Goal: Task Accomplishment & Management: Manage account settings

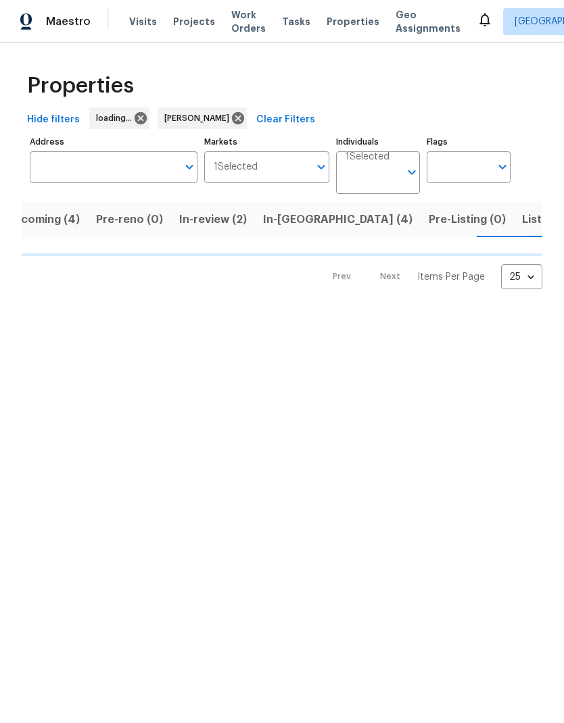
scroll to position [0, 25]
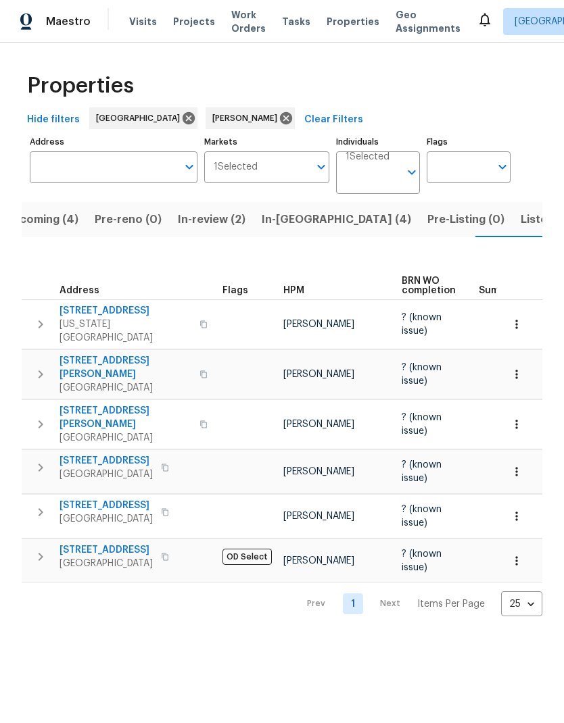
click at [521, 217] on span "Listed (13)" at bounding box center [548, 219] width 55 height 19
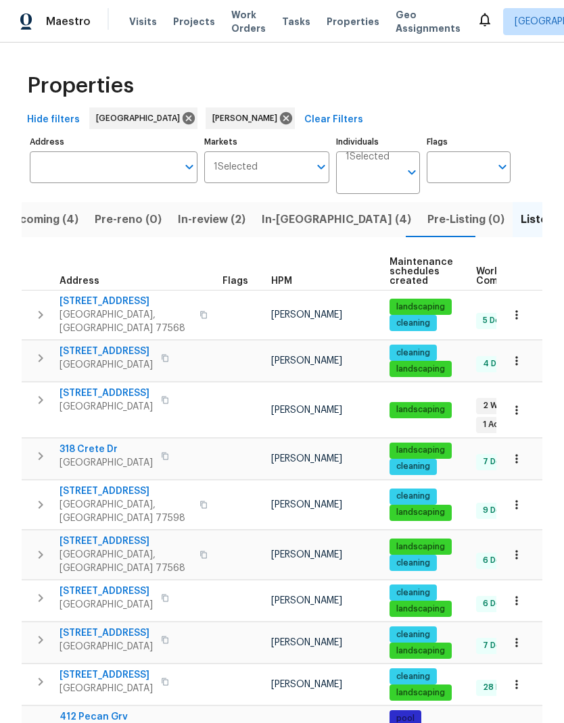
click at [104, 387] on span "[STREET_ADDRESS]" at bounding box center [105, 394] width 93 height 14
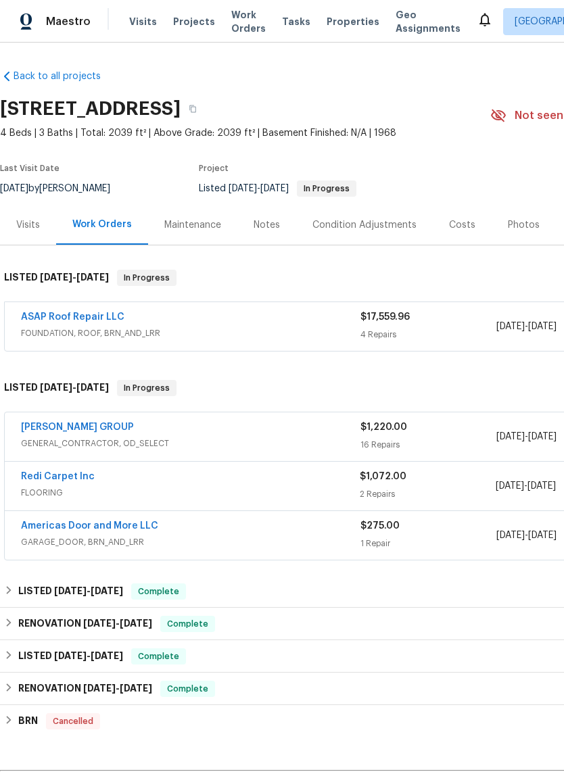
click at [76, 318] on link "ASAP Roof Repair LLC" at bounding box center [72, 316] width 103 height 9
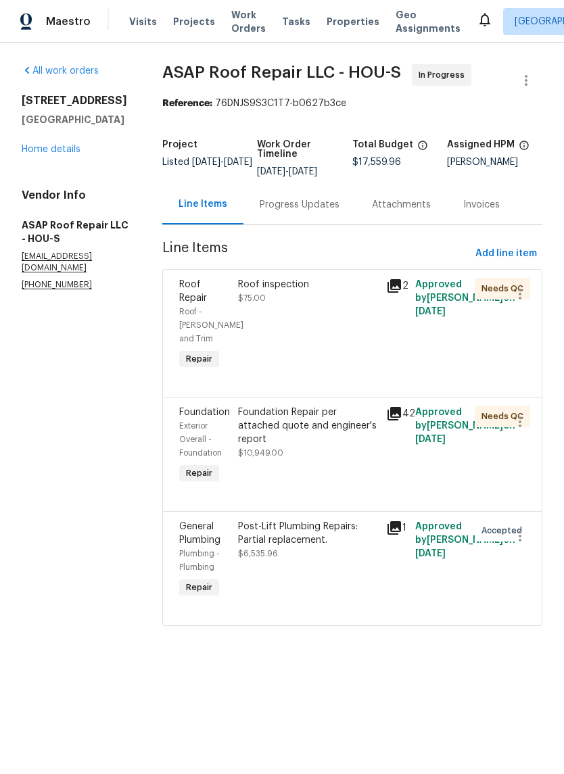
click at [324, 208] on div "Progress Updates" at bounding box center [300, 205] width 80 height 14
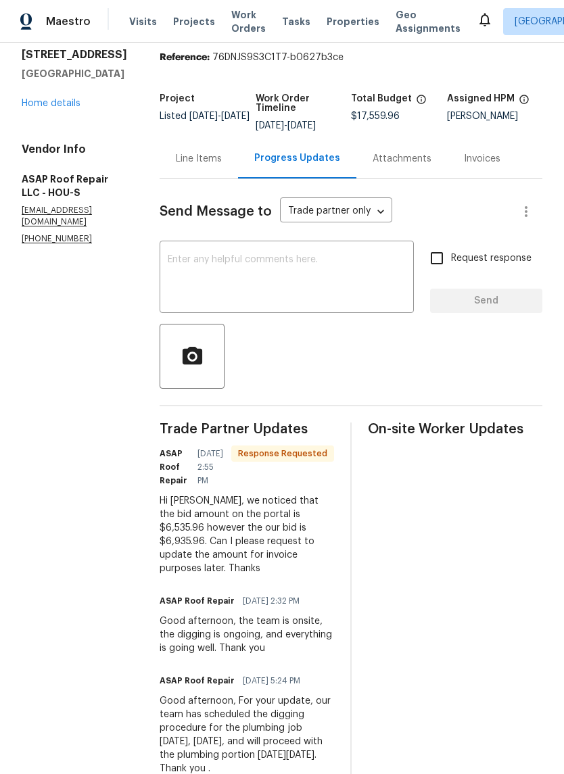
scroll to position [80, 0]
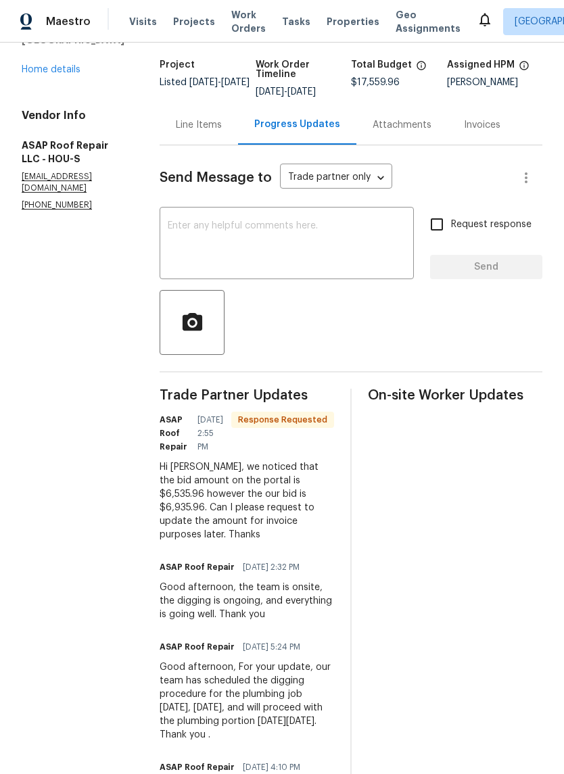
click at [195, 137] on div "Line Items" at bounding box center [199, 125] width 78 height 40
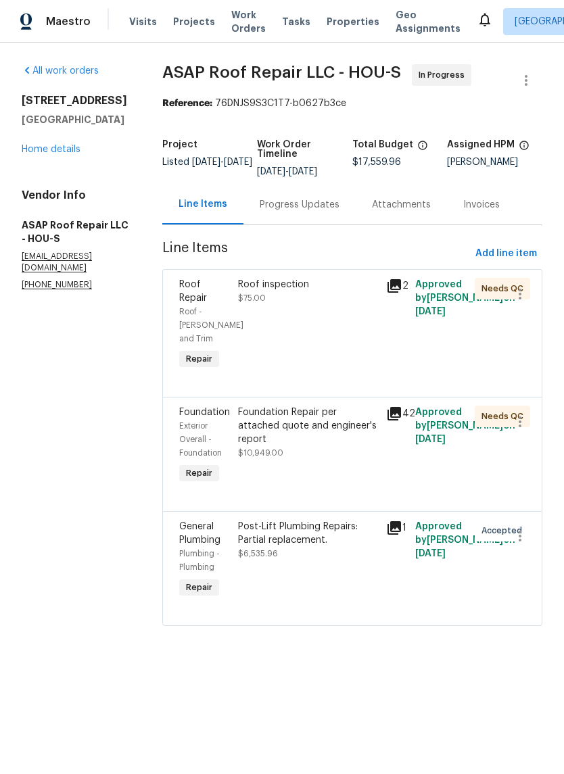
click at [309, 206] on div "Progress Updates" at bounding box center [300, 205] width 80 height 14
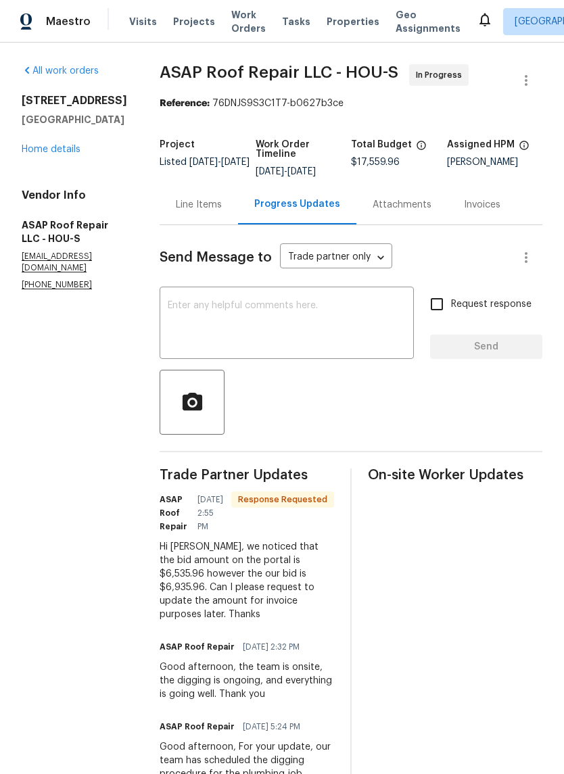
click at [204, 208] on div "Line Items" at bounding box center [199, 205] width 46 height 14
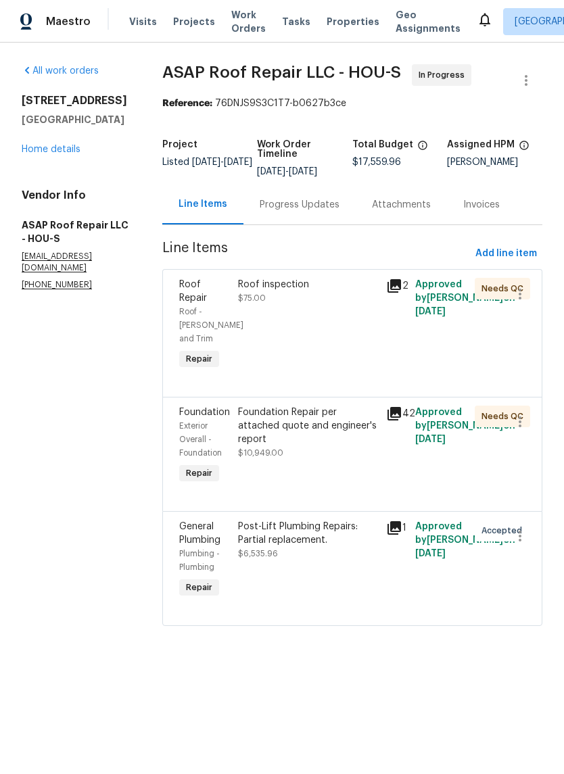
click at [297, 530] on div "Post-Lift Plumbing Repairs: Partial replacement." at bounding box center [307, 533] width 139 height 27
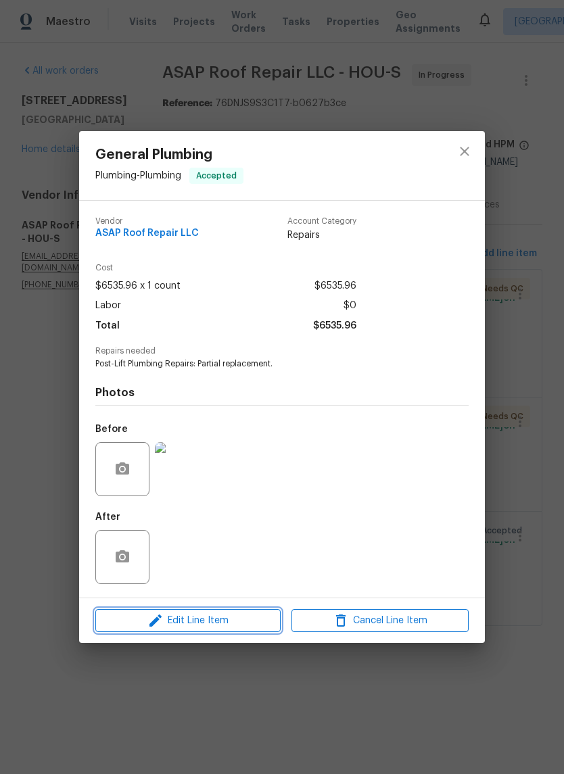
click at [236, 629] on span "Edit Line Item" at bounding box center [187, 620] width 177 height 17
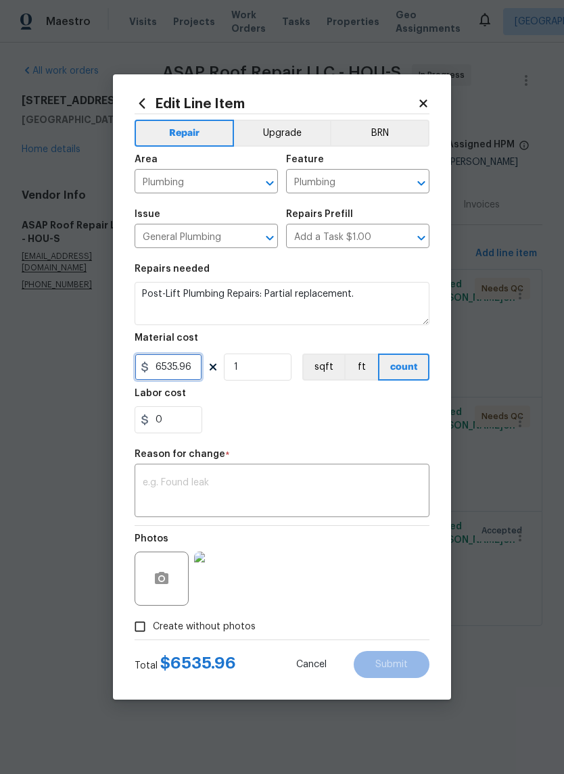
click at [186, 374] on input "6535.96" at bounding box center [169, 367] width 68 height 27
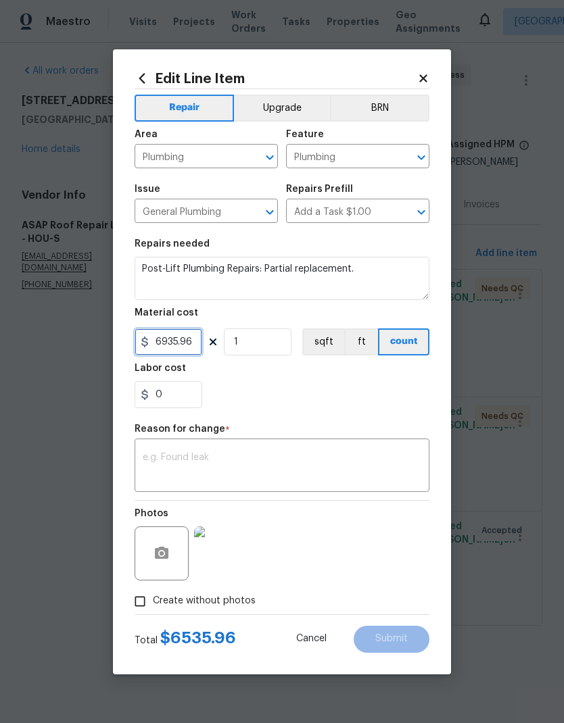
type input "6935.96"
click at [368, 459] on textarea at bounding box center [282, 467] width 279 height 28
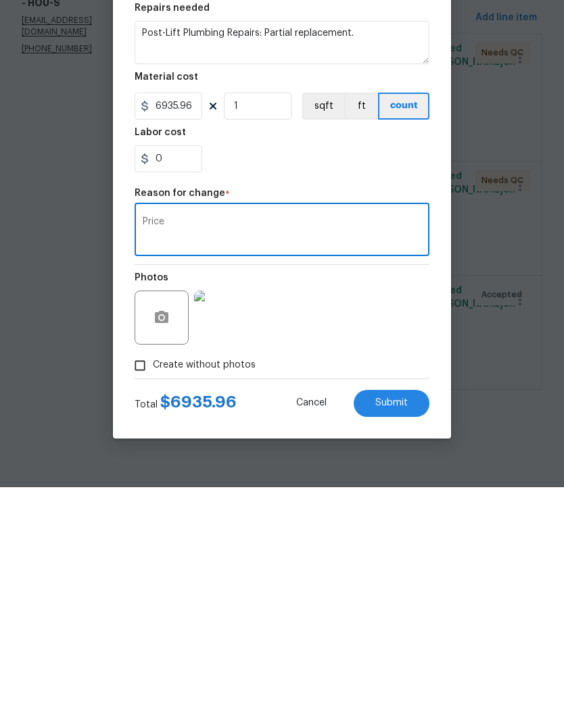
type textarea "Price"
click at [414, 626] on button "Submit" at bounding box center [392, 639] width 76 height 27
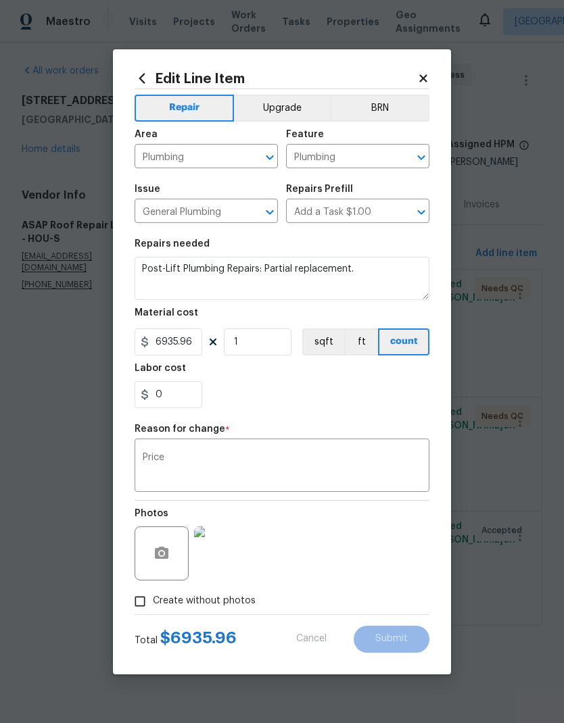
type input "6535.96"
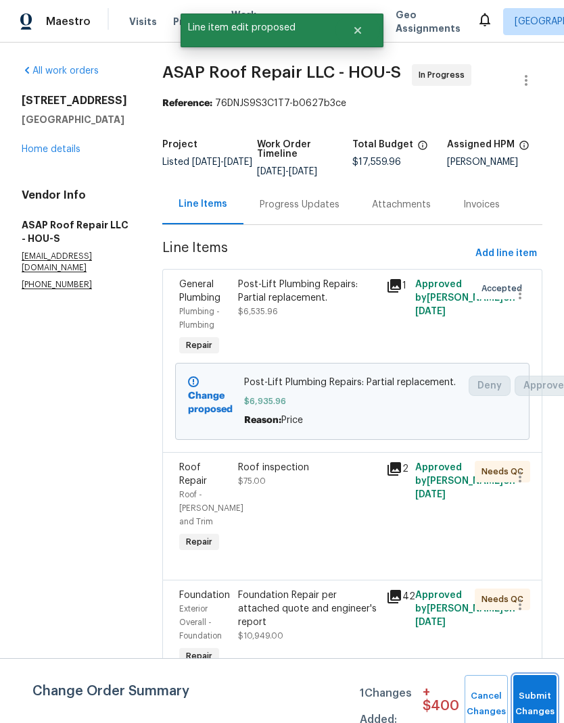
click at [541, 706] on span "Submit Changes" at bounding box center [535, 704] width 30 height 31
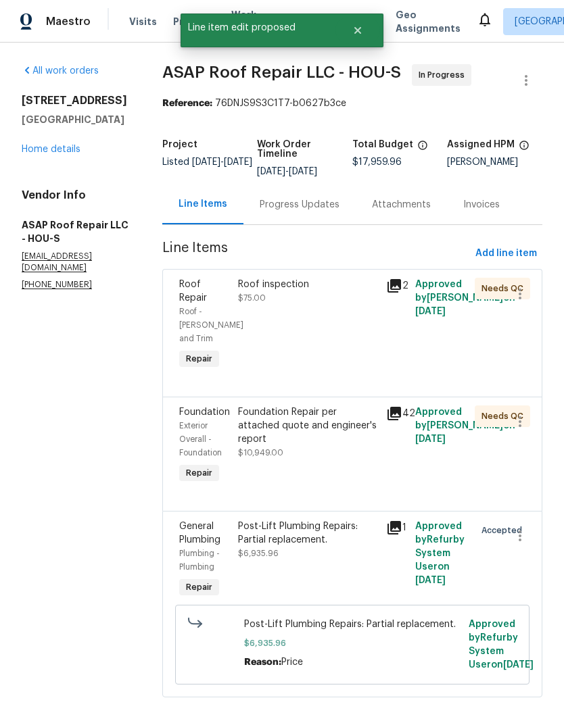
click at [311, 206] on div "Progress Updates" at bounding box center [300, 205] width 80 height 14
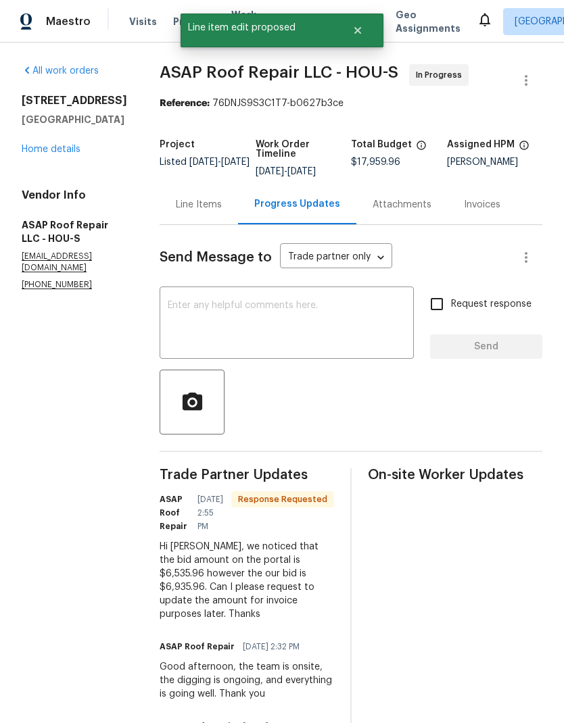
click at [345, 333] on textarea at bounding box center [287, 324] width 238 height 47
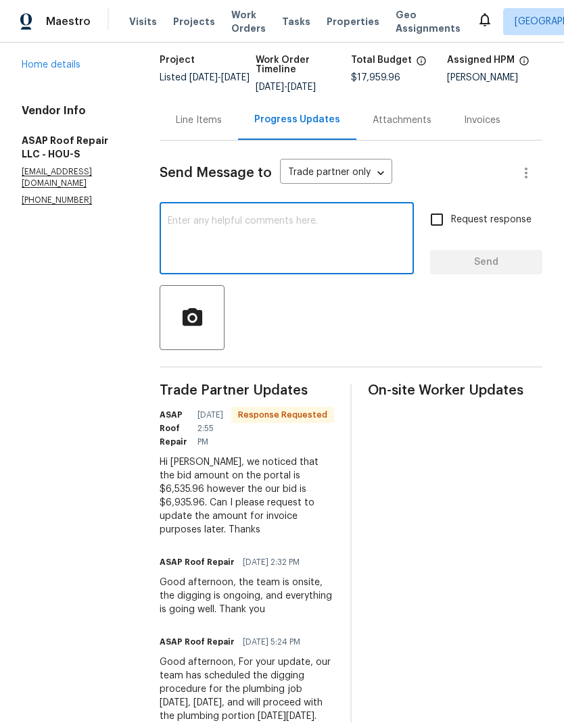
scroll to position [82, 0]
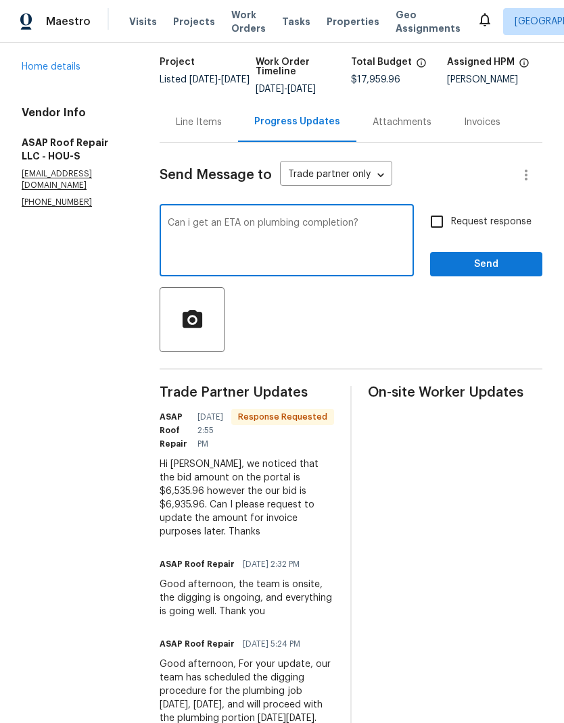
type textarea "Can i get an ETA on plumbing completion?"
click at [438, 230] on input "Request response" at bounding box center [437, 222] width 28 height 28
checkbox input "true"
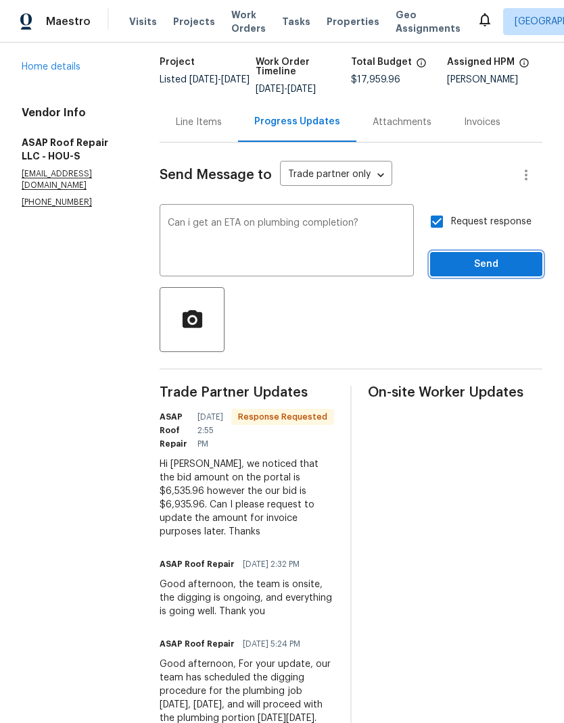
click at [504, 264] on span "Send" at bounding box center [486, 264] width 91 height 17
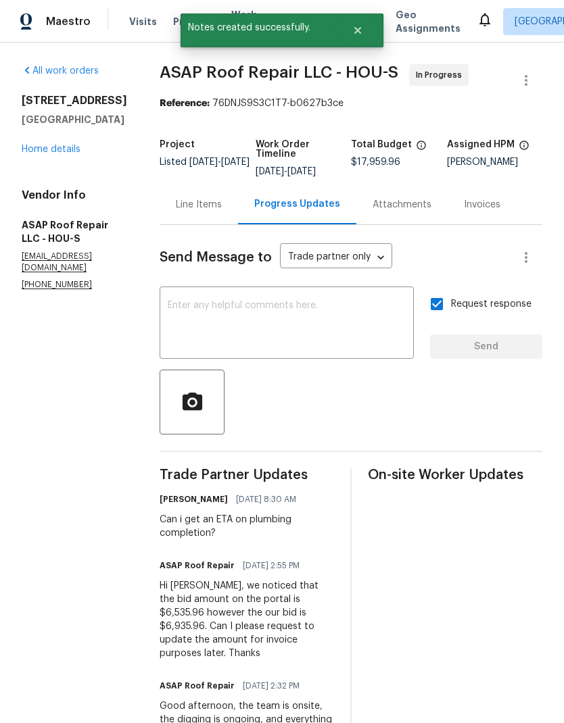
click at [67, 153] on link "Home details" at bounding box center [51, 149] width 59 height 9
